Goal: Transaction & Acquisition: Purchase product/service

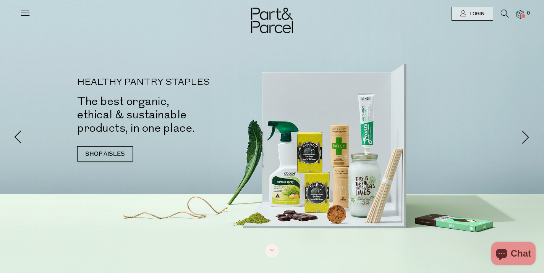
click at [24, 15] on icon at bounding box center [25, 12] width 11 height 11
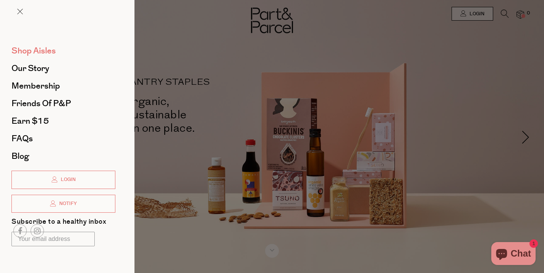
click at [43, 53] on span "Shop Aisles" at bounding box center [33, 51] width 44 height 12
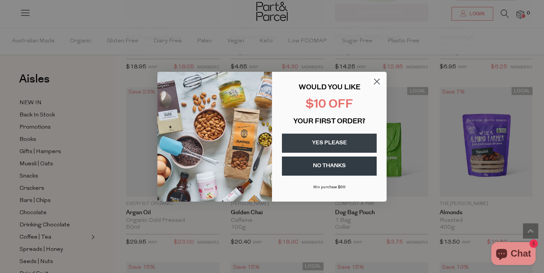
scroll to position [1241, 0]
click at [376, 82] on circle "Close dialog" at bounding box center [377, 81] width 13 height 13
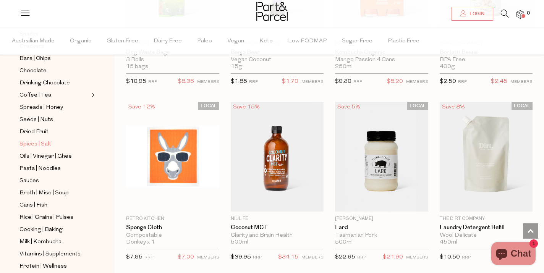
scroll to position [146, 0]
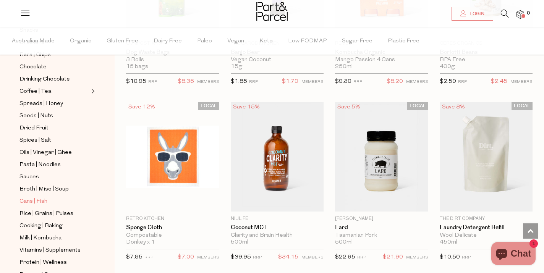
click at [42, 202] on span "Cans | Fish" at bounding box center [33, 201] width 28 height 9
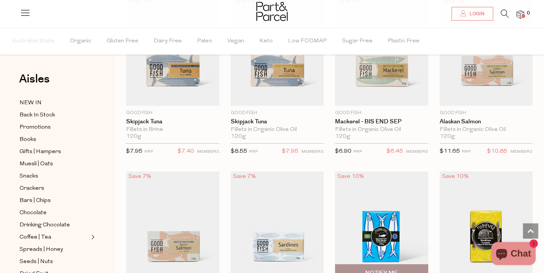
scroll to position [794, 0]
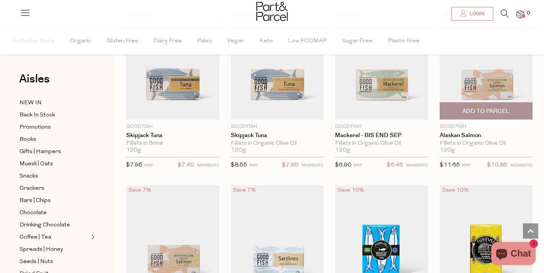
click at [491, 90] on img at bounding box center [486, 65] width 93 height 110
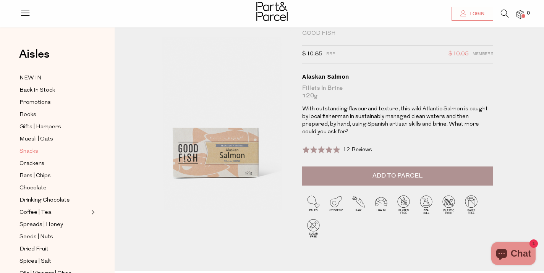
click at [34, 149] on span "Snacks" at bounding box center [28, 151] width 19 height 9
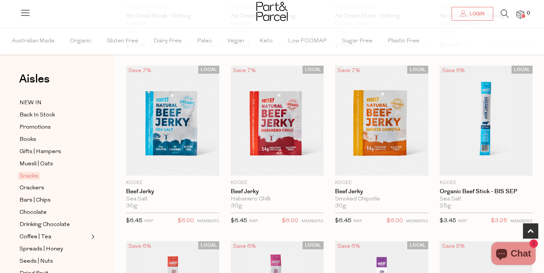
scroll to position [208, 0]
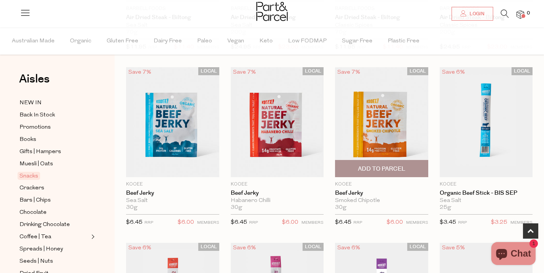
click at [375, 174] on span "Add To Parcel" at bounding box center [382, 169] width 89 height 16
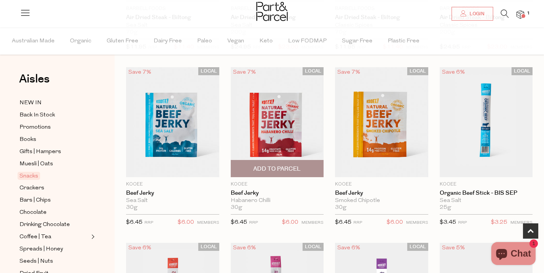
click at [279, 168] on span "Add To Parcel" at bounding box center [276, 169] width 47 height 8
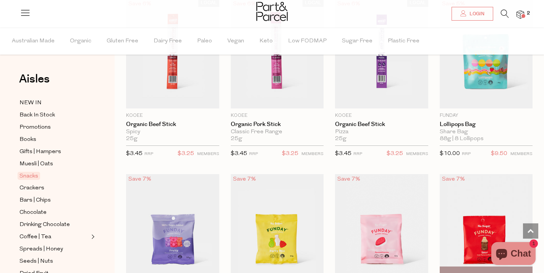
scroll to position [451, 0]
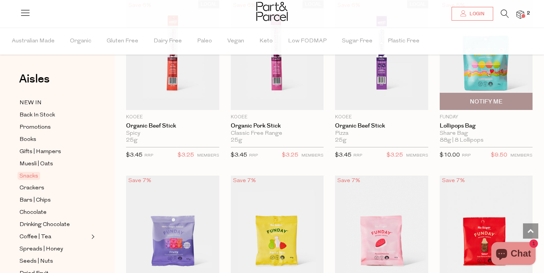
click at [500, 99] on span "Notify Me" at bounding box center [486, 102] width 32 height 8
type input "Notify when available"
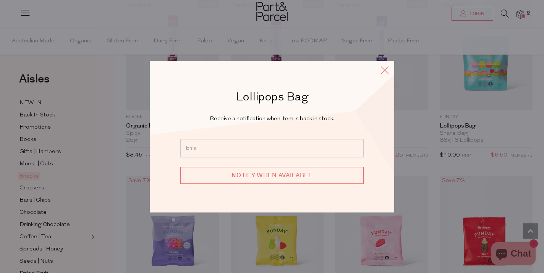
click at [388, 75] on icon at bounding box center [384, 70] width 11 height 11
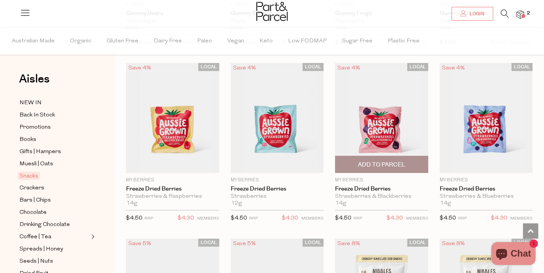
scroll to position [915, 0]
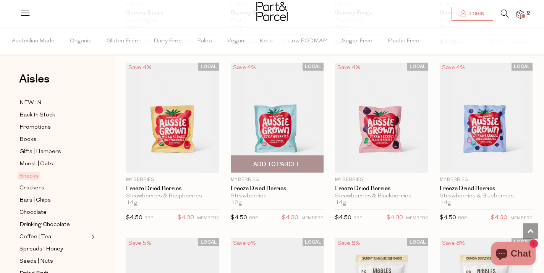
click at [268, 158] on span "Add To Parcel" at bounding box center [277, 164] width 89 height 16
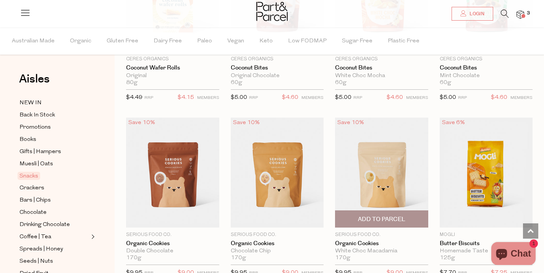
scroll to position [1392, 0]
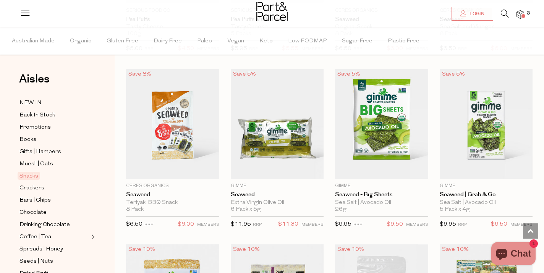
scroll to position [2314, 0]
